Goal: Information Seeking & Learning: Learn about a topic

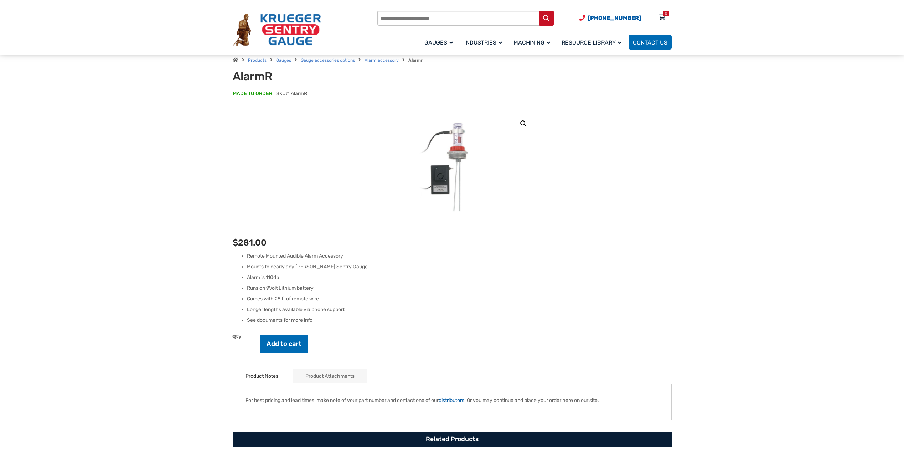
scroll to position [143, 0]
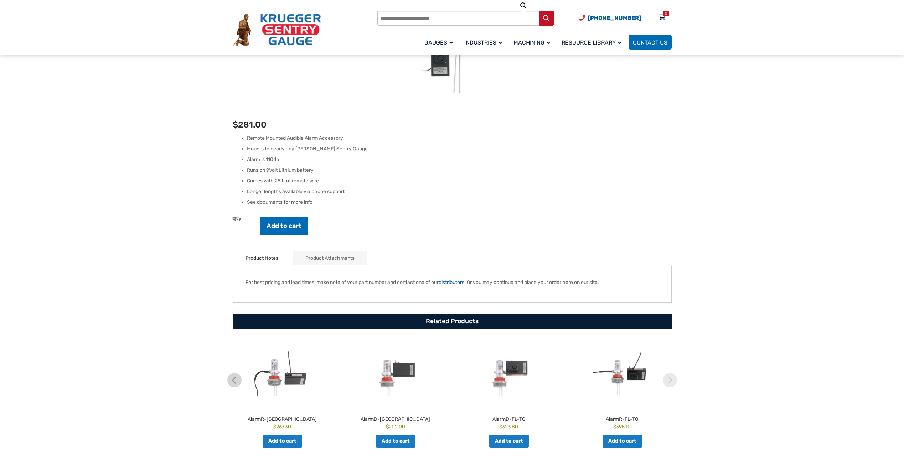
click at [325, 253] on link "Product Attachments" at bounding box center [329, 258] width 49 height 14
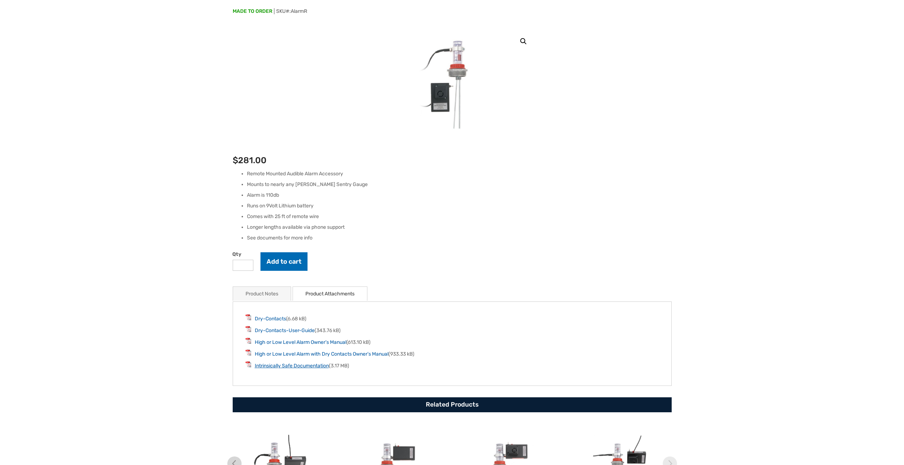
scroll to position [0, 0]
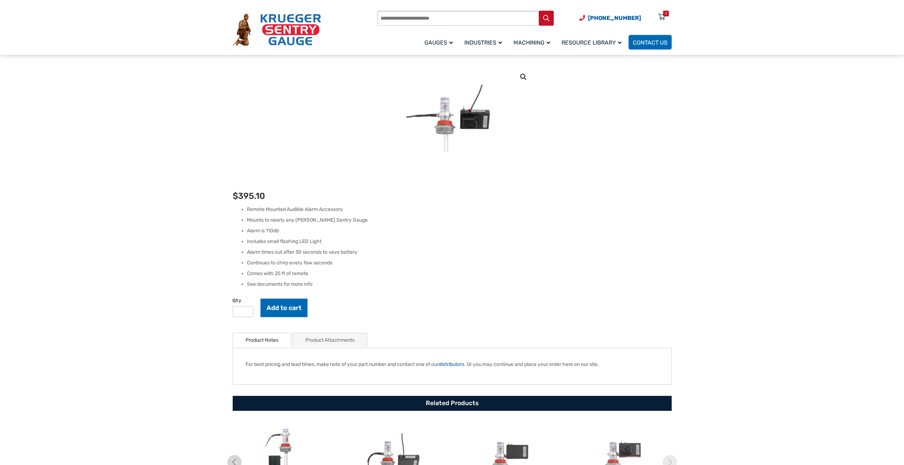
scroll to position [178, 0]
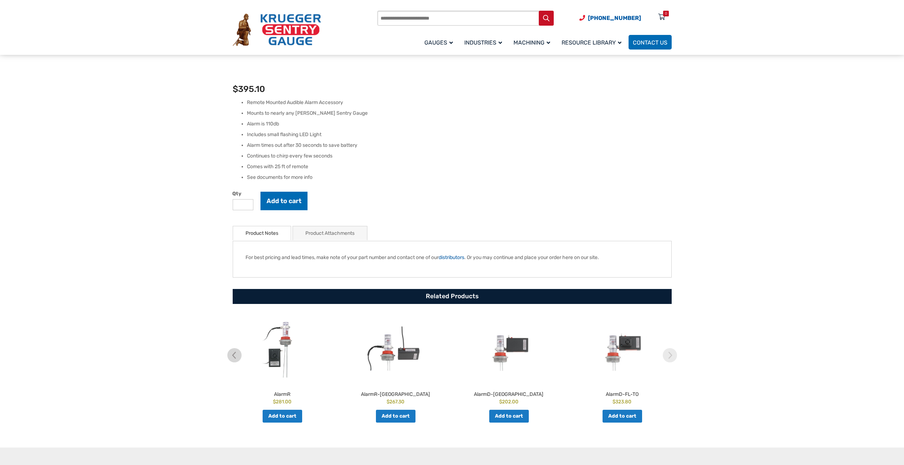
click at [326, 236] on link "Product Attachments" at bounding box center [329, 233] width 49 height 14
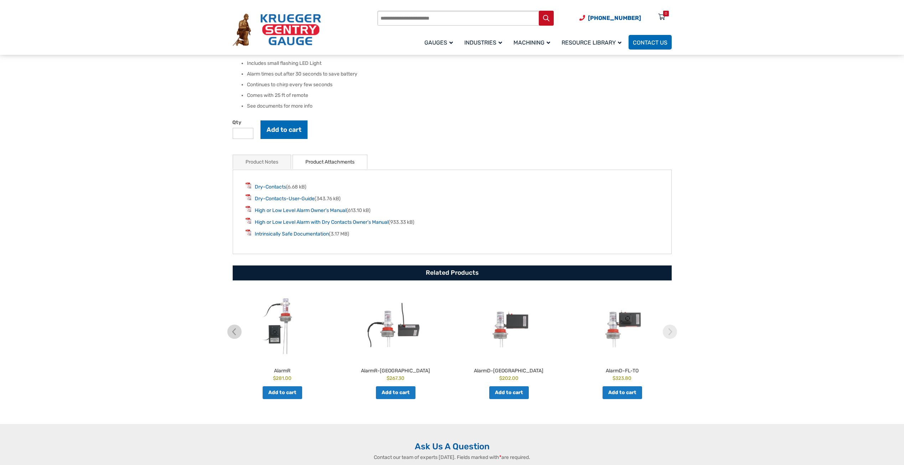
scroll to position [250, 0]
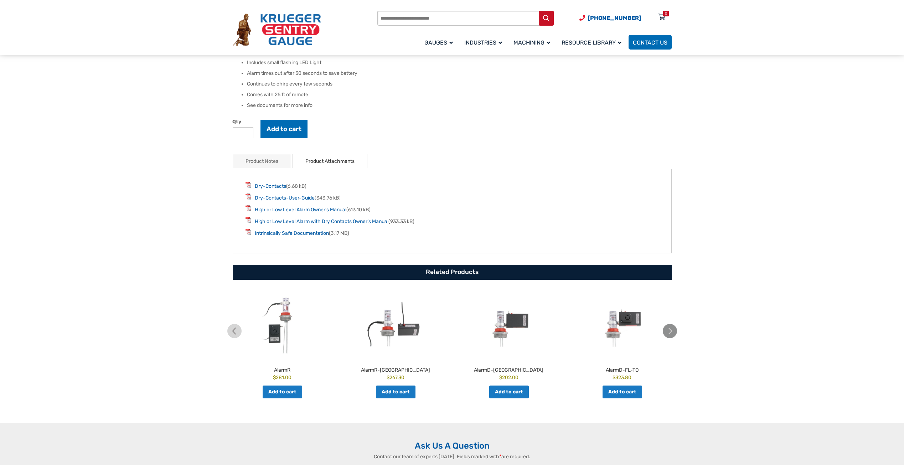
click at [673, 332] on img at bounding box center [670, 331] width 14 height 14
click at [237, 330] on img at bounding box center [234, 331] width 14 height 14
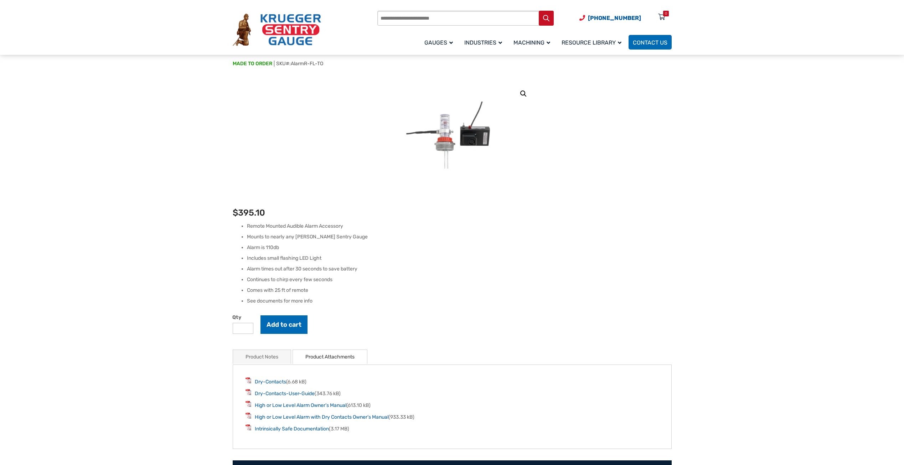
scroll to position [36, 0]
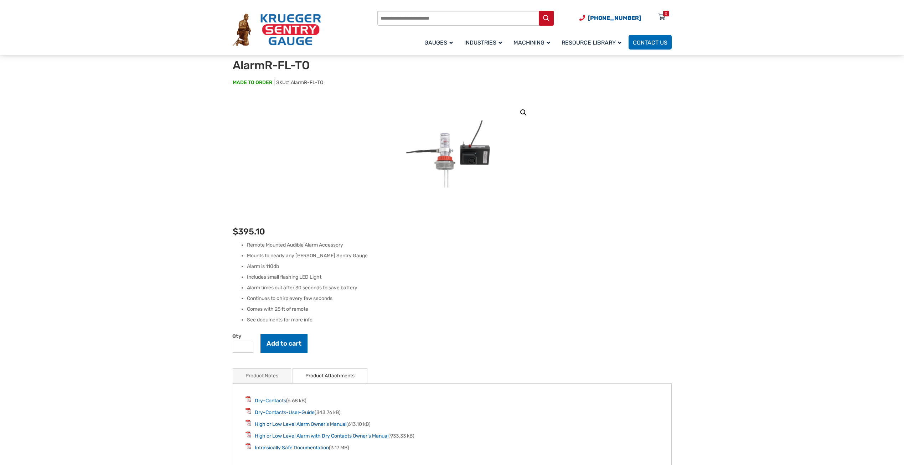
click at [192, 131] on section "🔍 AlarmR-FL-TO $ 395.10 Remote Mounted Audible Alarm Accessory Mounts to nearly…" at bounding box center [452, 369] width 904 height 537
